Goal: Task Accomplishment & Management: Use online tool/utility

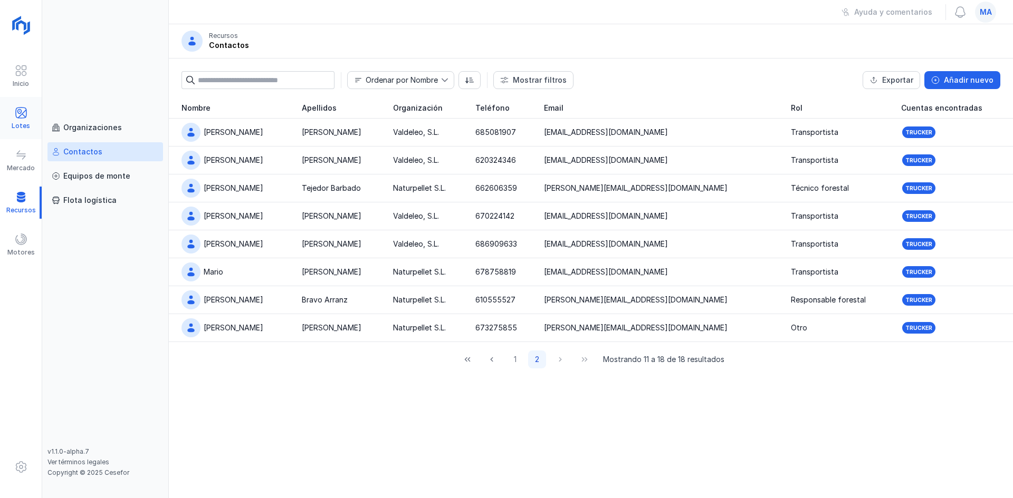
click at [24, 115] on span at bounding box center [21, 113] width 13 height 13
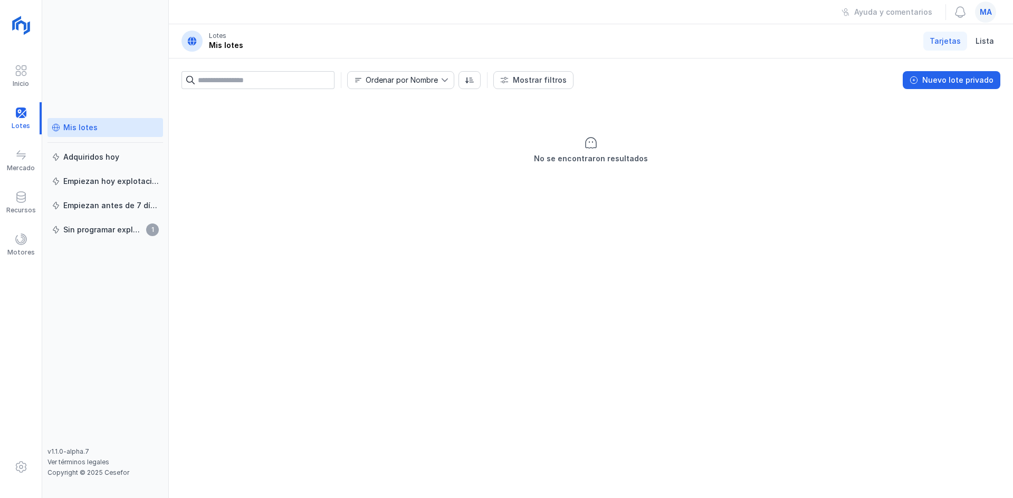
click at [983, 12] on span "ma" at bounding box center [986, 12] width 12 height 11
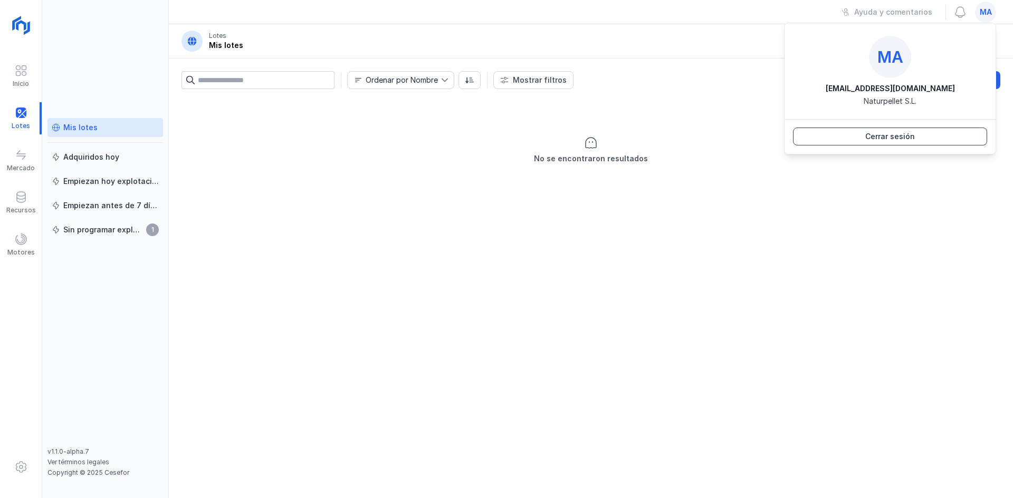
click at [878, 135] on div "Cerrar sesión" at bounding box center [890, 136] width 50 height 11
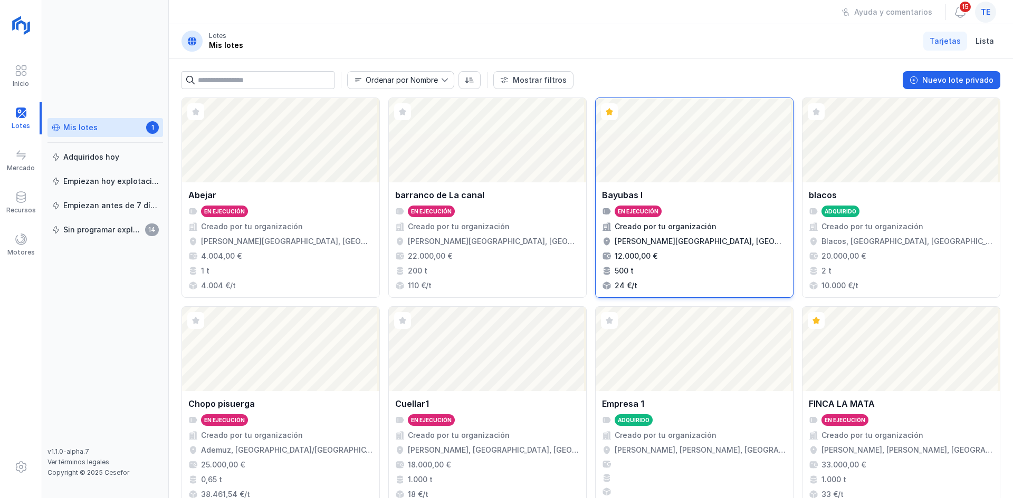
scroll to position [683, 0]
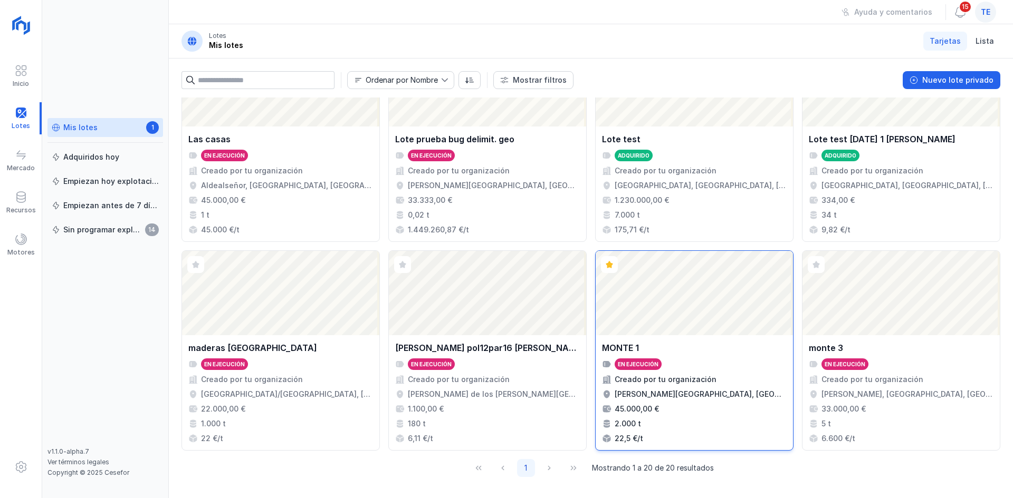
click at [702, 333] on div "Abrir lote" at bounding box center [694, 293] width 197 height 84
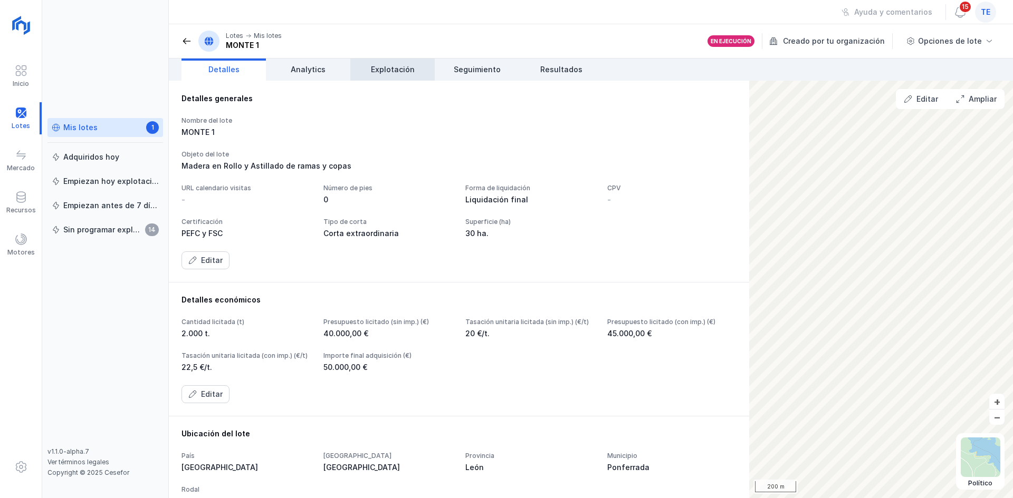
click at [386, 61] on link "Explotación" at bounding box center [392, 70] width 84 height 22
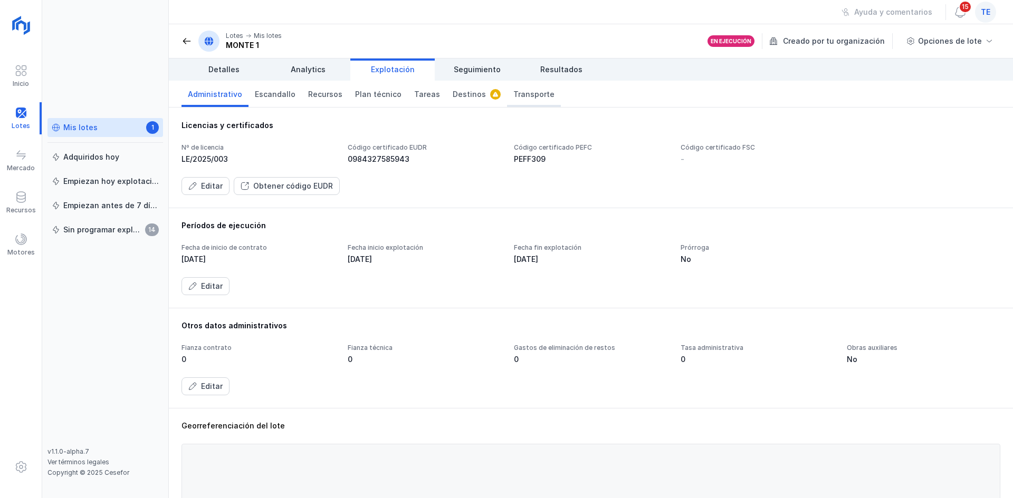
click at [516, 90] on span "Transporte" at bounding box center [533, 94] width 41 height 11
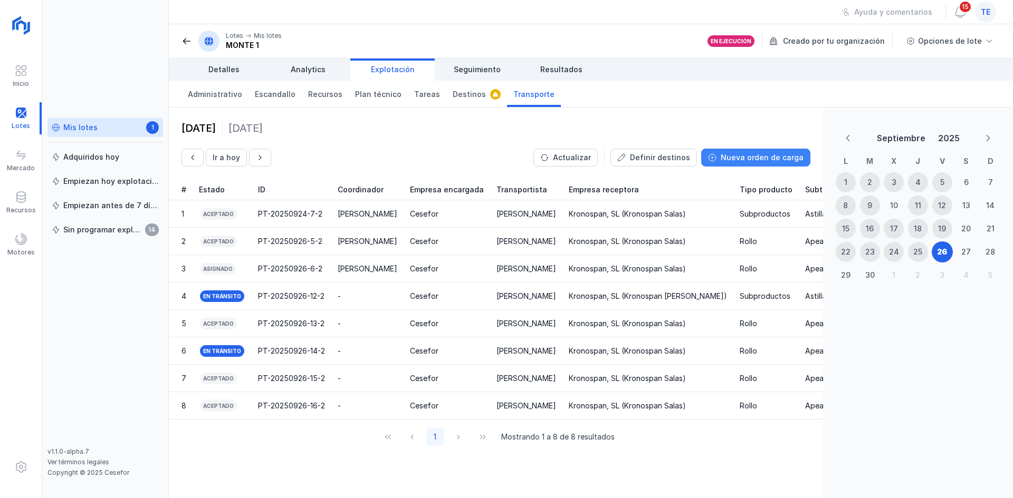
click at [759, 160] on div "Nueva orden de carga" at bounding box center [762, 157] width 83 height 11
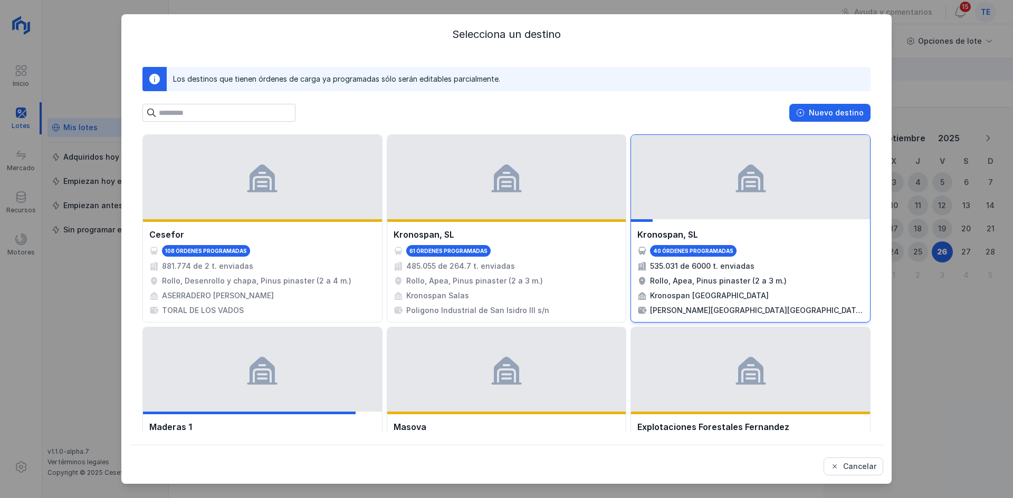
click at [697, 193] on div at bounding box center [750, 177] width 239 height 84
